Goal: Task Accomplishment & Management: Use online tool/utility

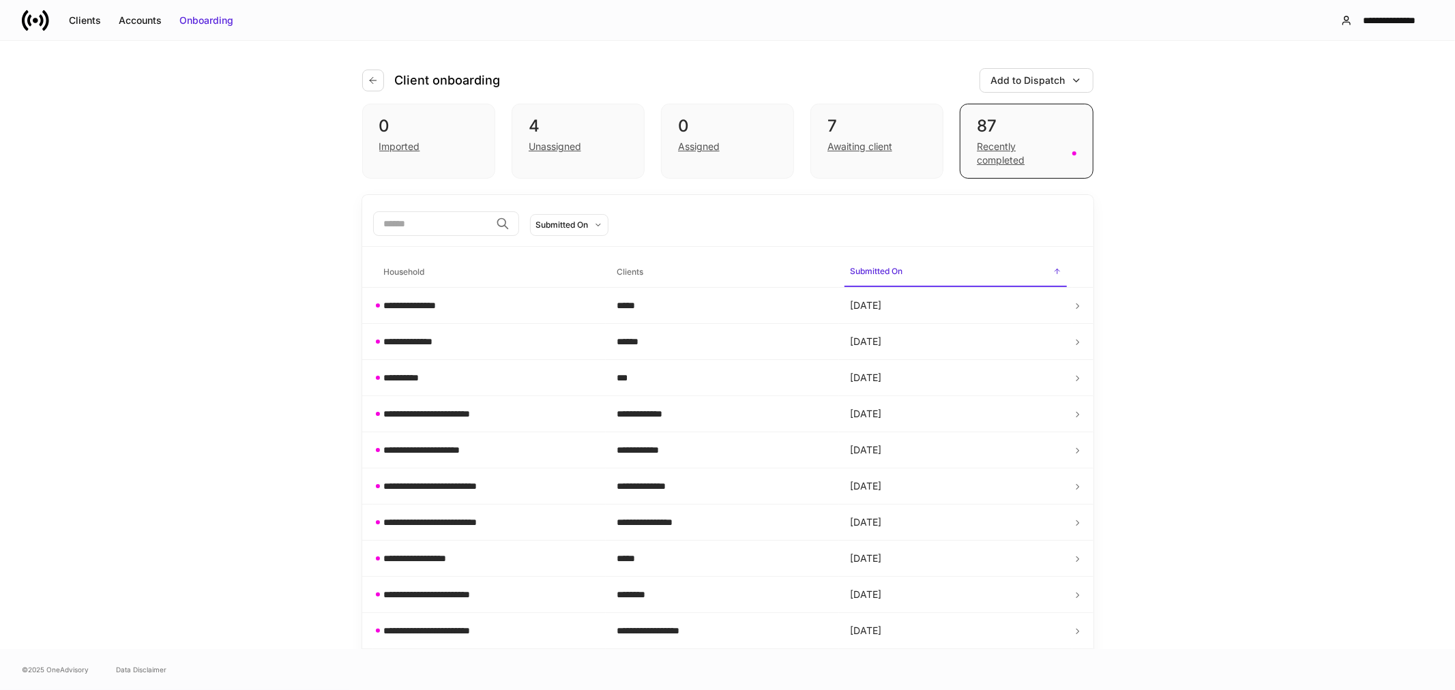
click at [417, 230] on input "search" at bounding box center [431, 223] width 117 height 25
click at [126, 14] on div "Accounts" at bounding box center [140, 21] width 43 height 14
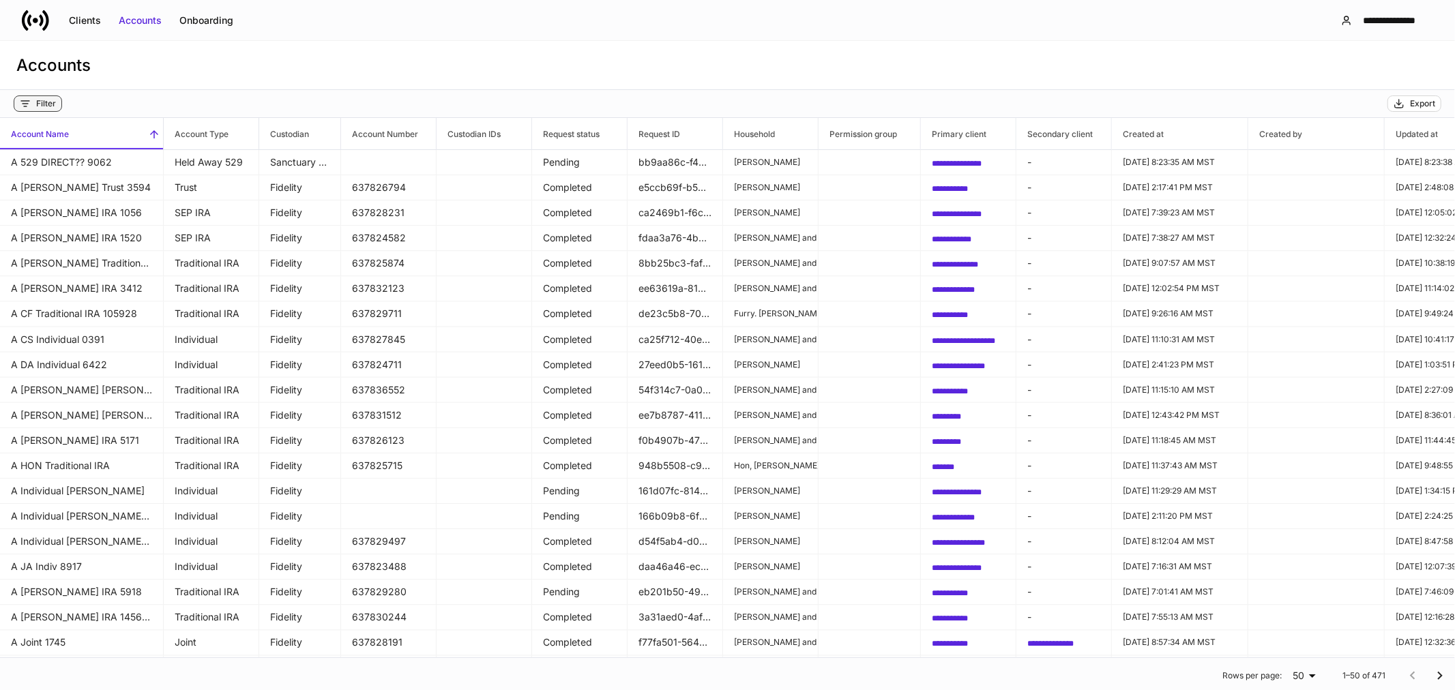
click at [44, 110] on button "Filter" at bounding box center [38, 103] width 48 height 16
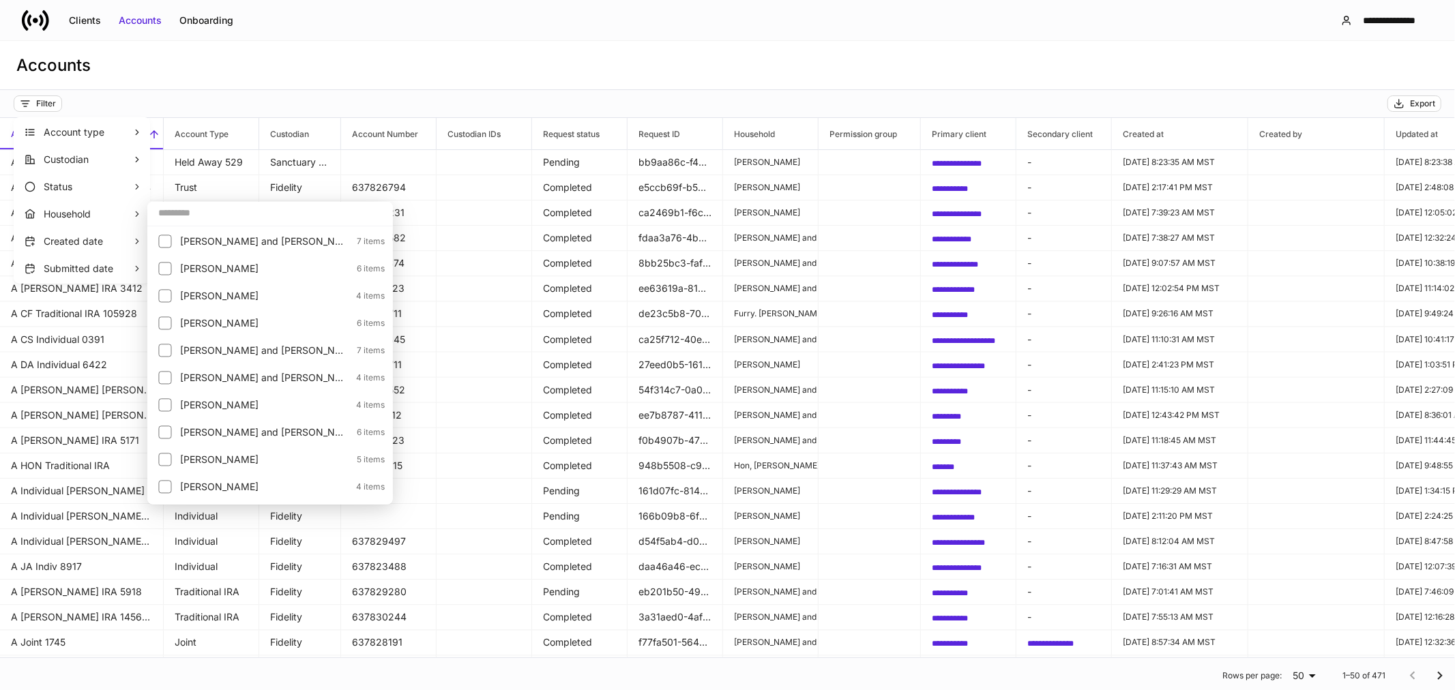
click at [219, 219] on input "text" at bounding box center [270, 212] width 246 height 25
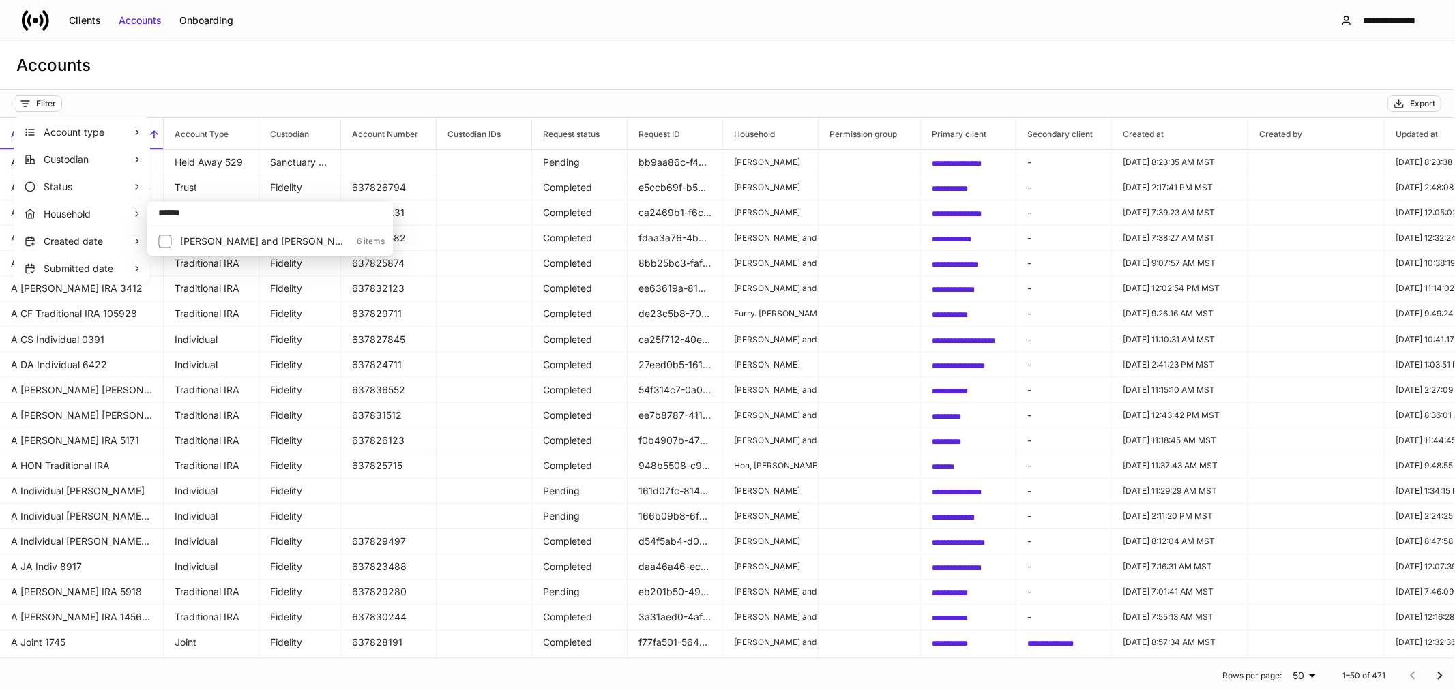
type input "******"
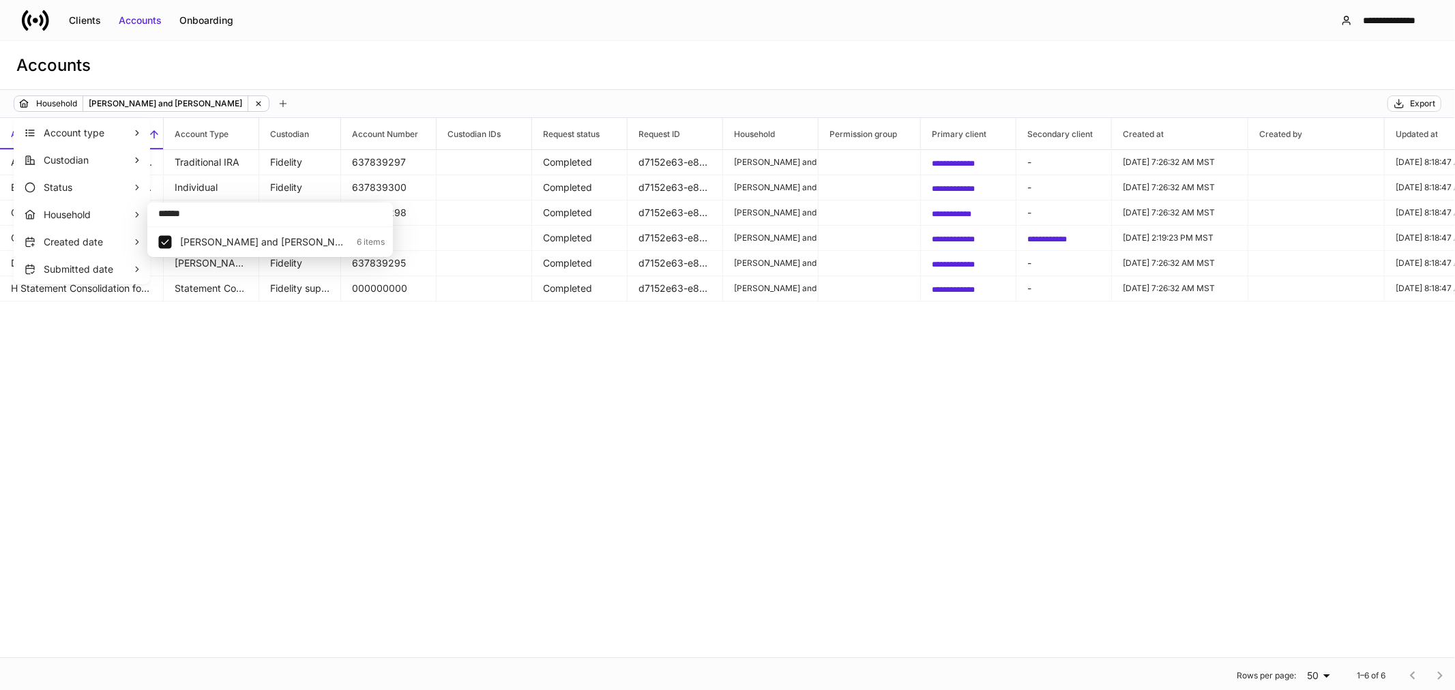
click at [376, 360] on div at bounding box center [727, 345] width 1455 height 690
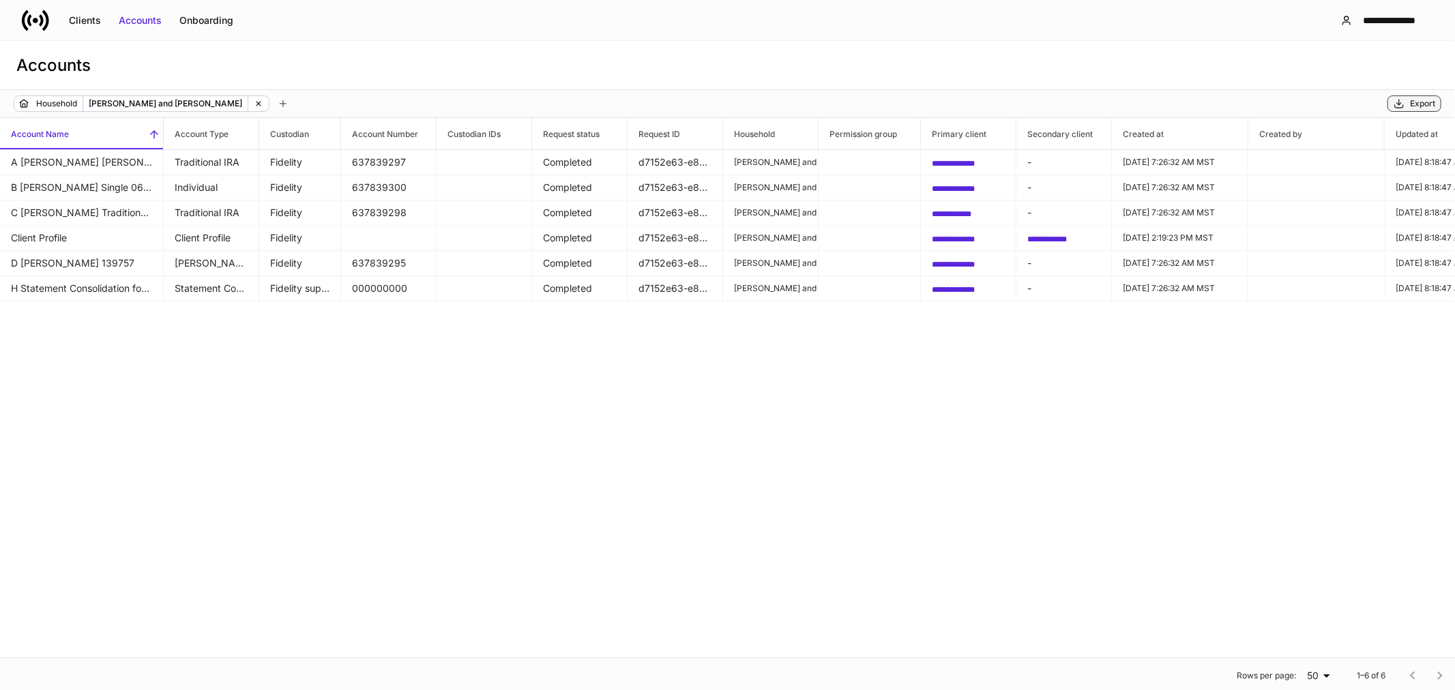
click at [1406, 105] on div "Export" at bounding box center [1414, 103] width 42 height 11
click at [85, 16] on div "Clients" at bounding box center [85, 21] width 32 height 14
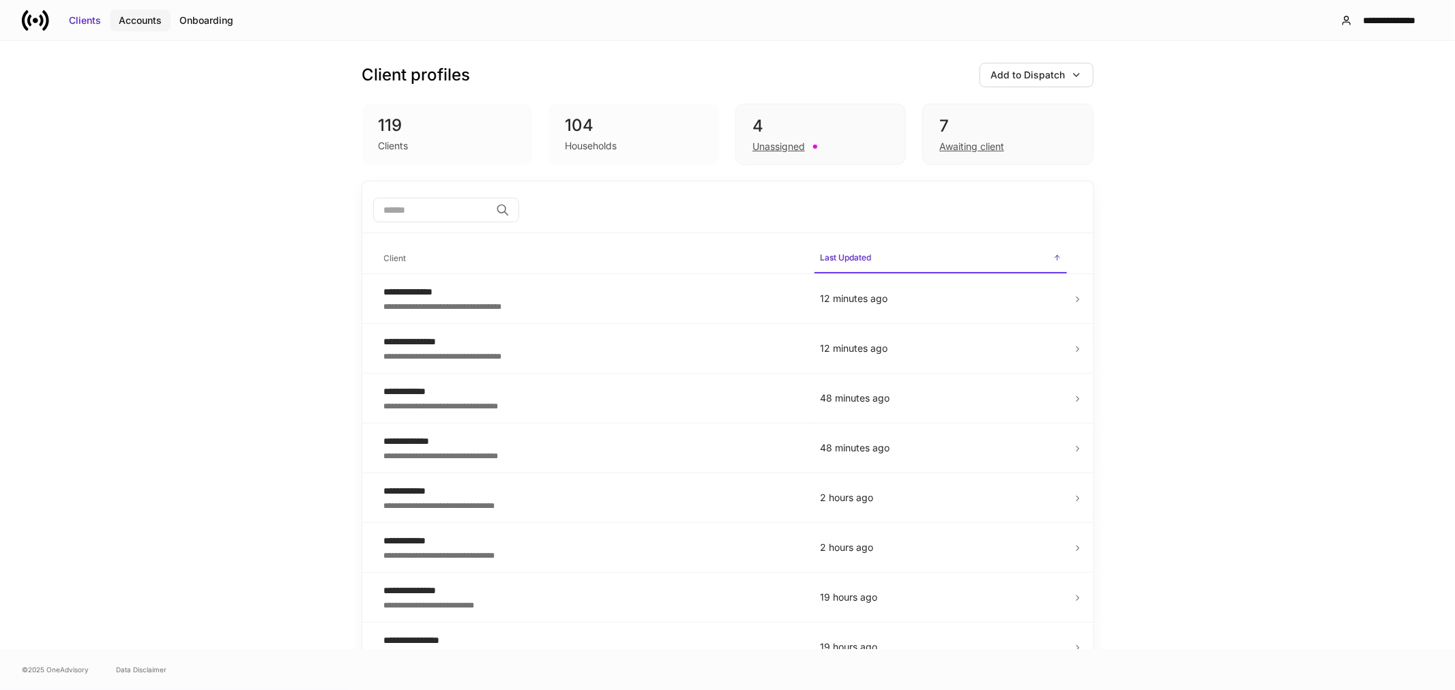
click at [153, 22] on div "Accounts" at bounding box center [140, 21] width 43 height 14
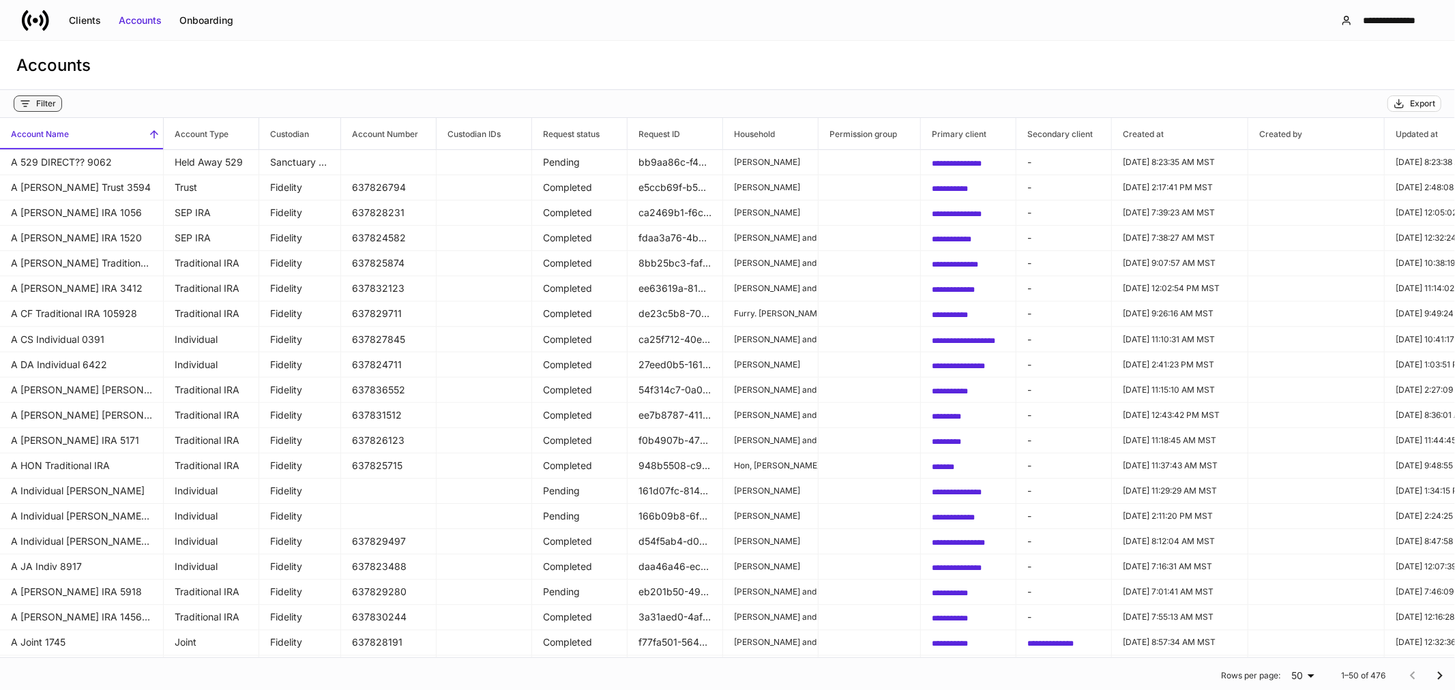
click at [42, 106] on div "Filter" at bounding box center [46, 103] width 20 height 11
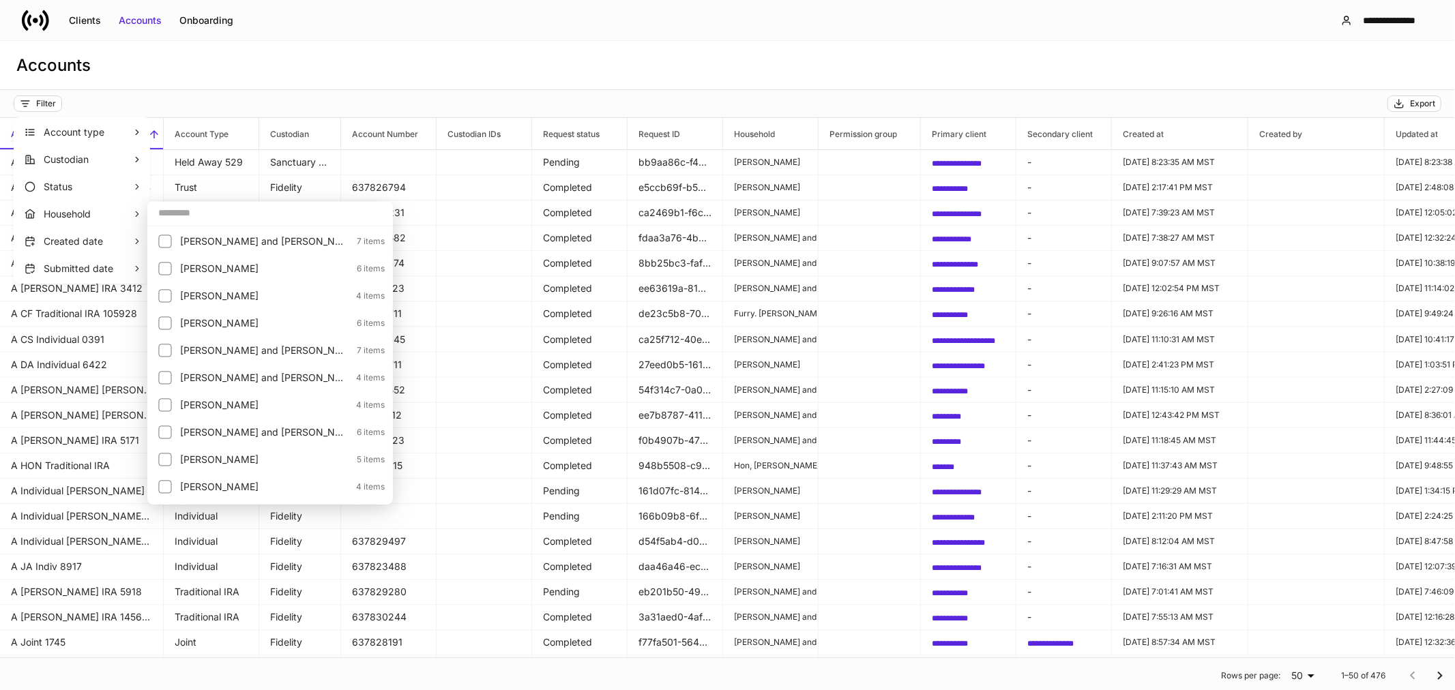
click at [185, 217] on input "text" at bounding box center [270, 212] width 246 height 25
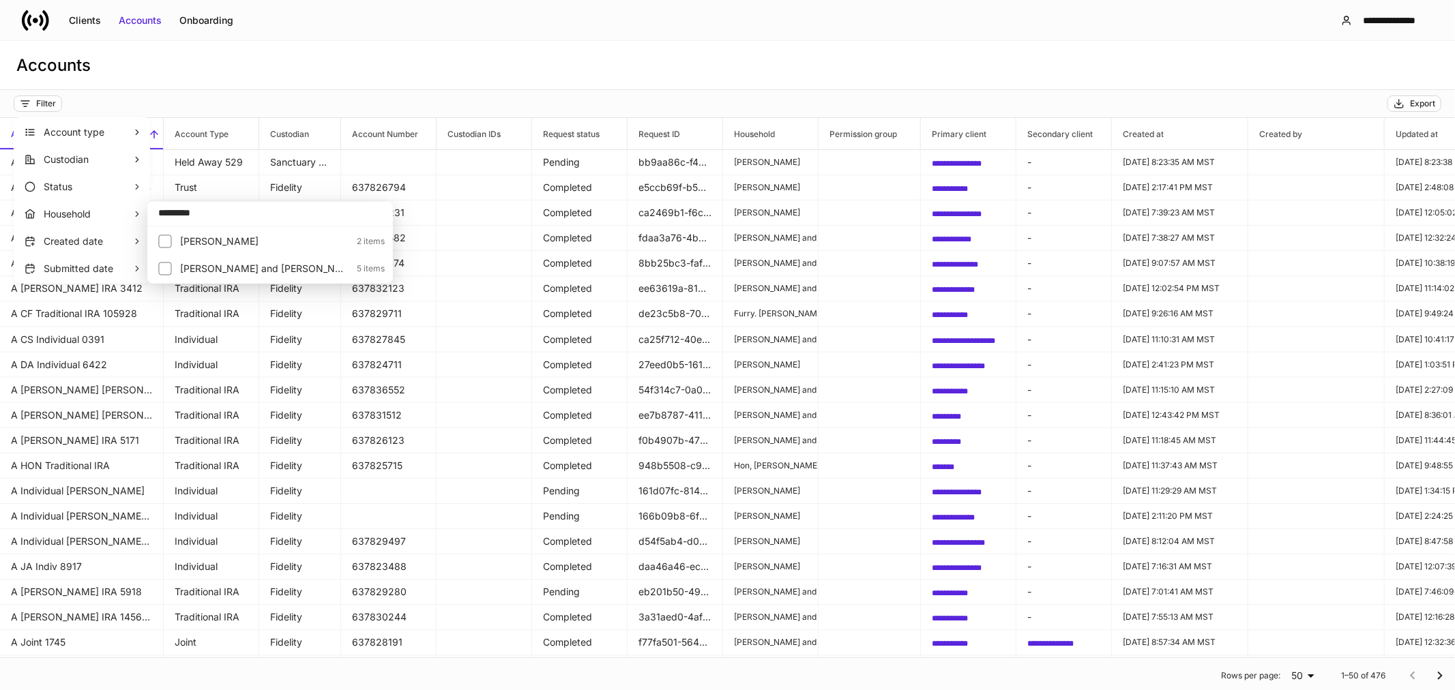
type input "*********"
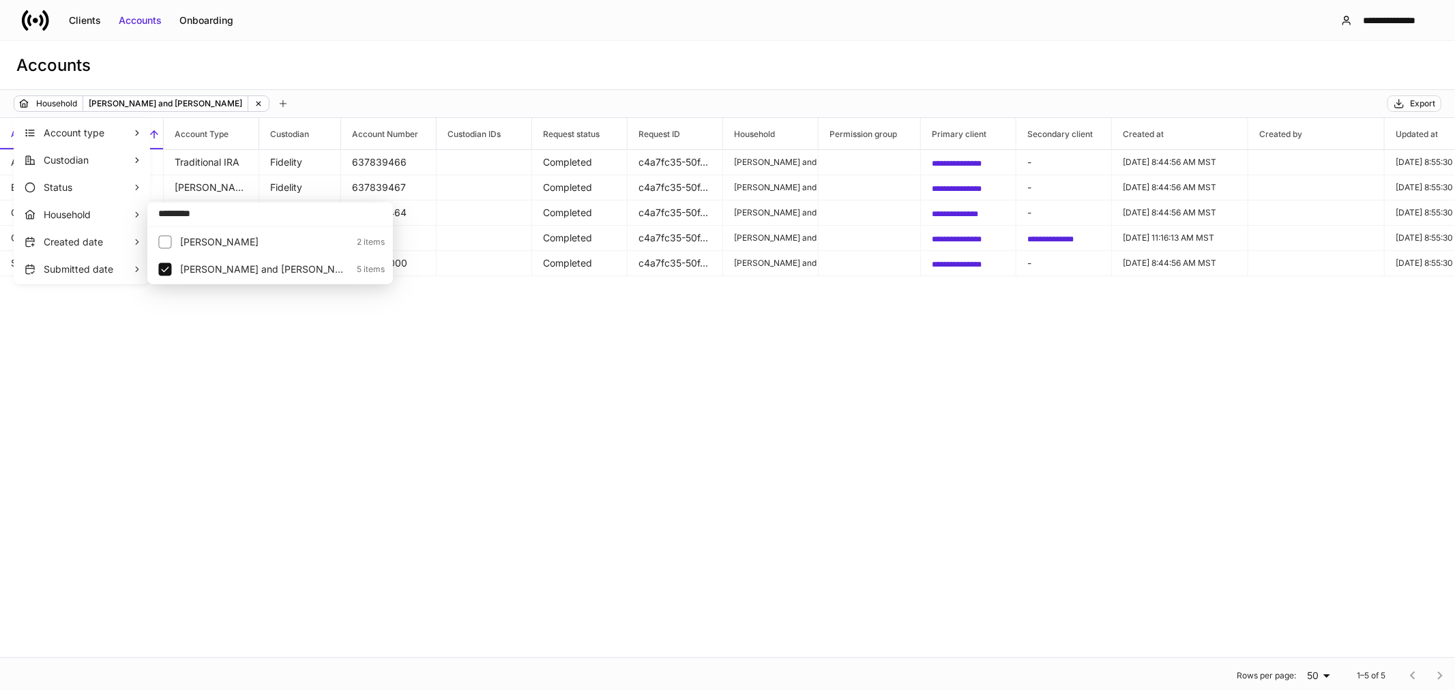
click at [1419, 102] on div at bounding box center [727, 345] width 1455 height 690
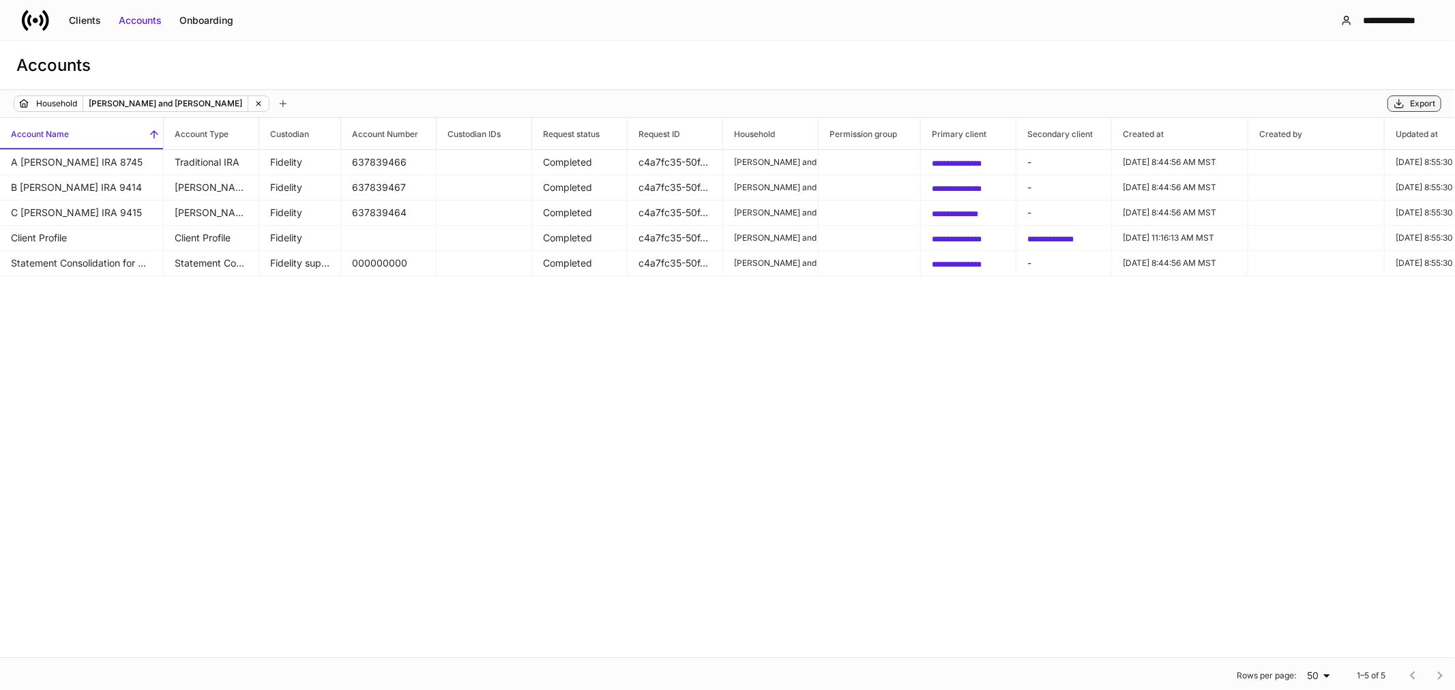
click at [1412, 103] on div "Export" at bounding box center [1422, 103] width 25 height 11
